Goal: Communication & Community: Share content

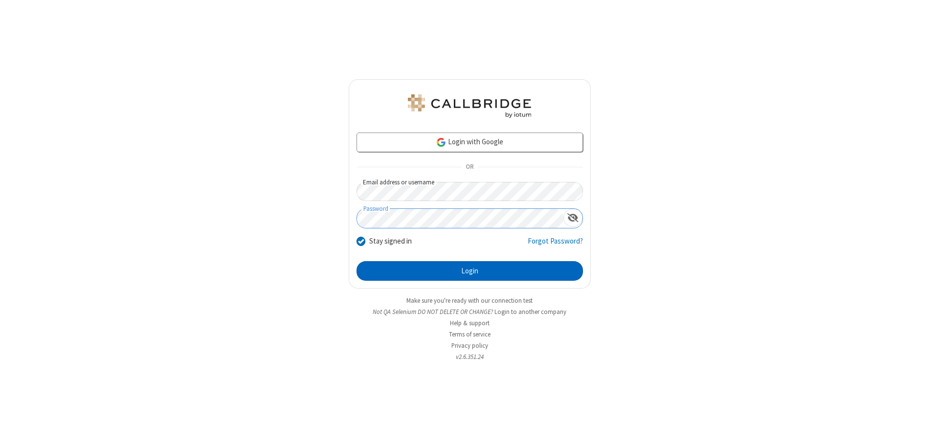
click at [470, 271] on button "Login" at bounding box center [470, 271] width 226 height 20
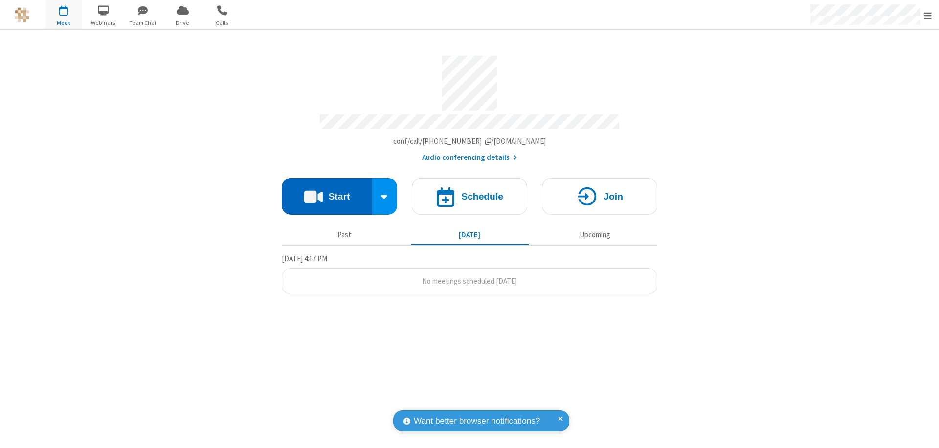
click at [327, 192] on button "Start" at bounding box center [327, 196] width 90 height 37
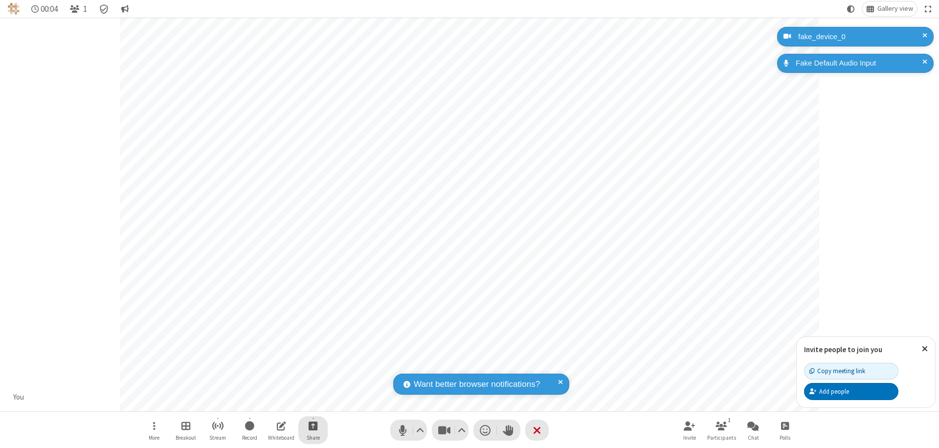
click at [313, 425] on span "Start sharing" at bounding box center [313, 426] width 9 height 12
click at [313, 366] on span "Share additional camera" at bounding box center [319, 368] width 72 height 8
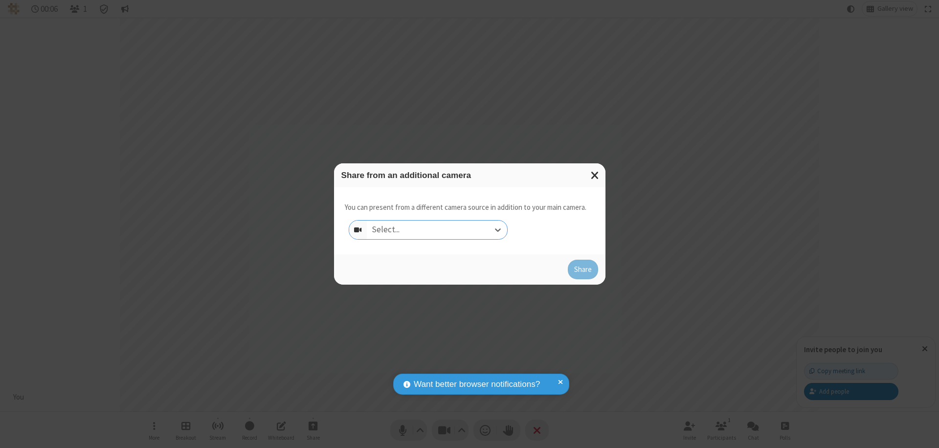
click at [437, 230] on div "Select..." at bounding box center [437, 230] width 140 height 19
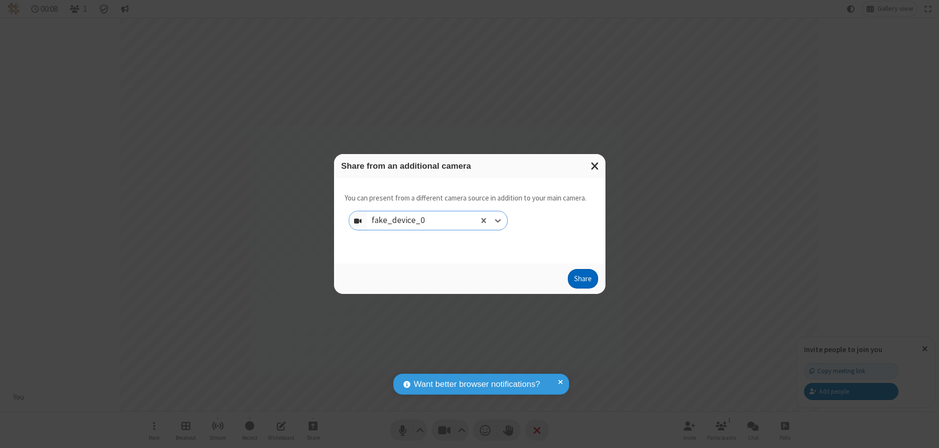
click at [582, 281] on button "Share" at bounding box center [583, 279] width 30 height 20
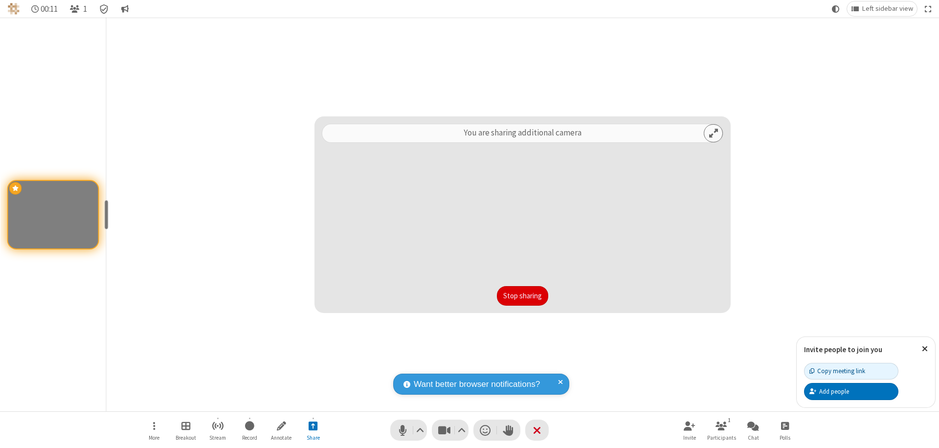
click at [522, 296] on button "Stop sharing" at bounding box center [522, 296] width 51 height 20
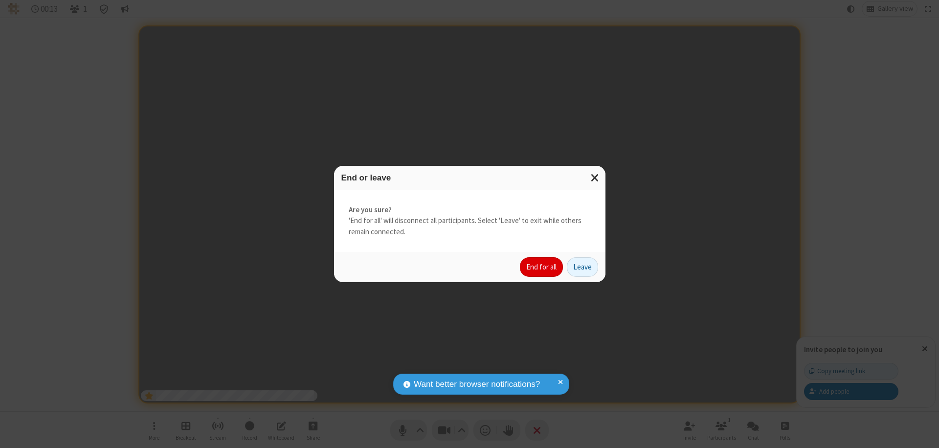
click at [542, 267] on button "End for all" at bounding box center [541, 267] width 43 height 20
